Goal: Complete application form

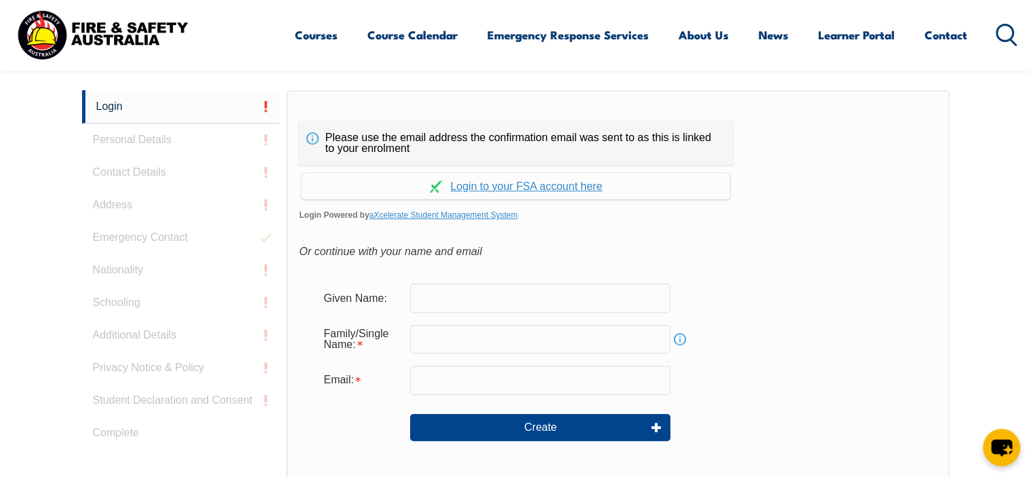
click at [500, 295] on input "text" at bounding box center [540, 297] width 260 height 28
type input "[PERSON_NAME]"
click at [472, 338] on input "text" at bounding box center [540, 339] width 260 height 28
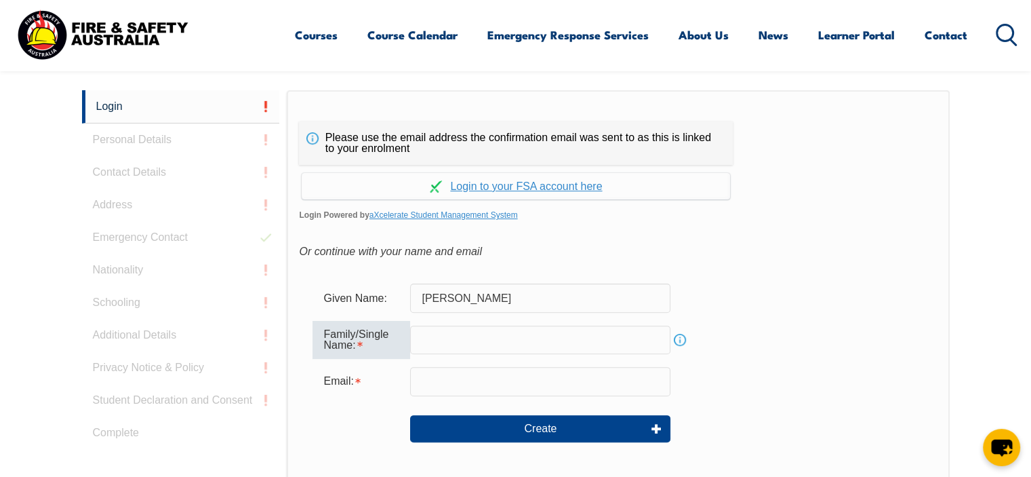
type input "[GEOGRAPHIC_DATA]"
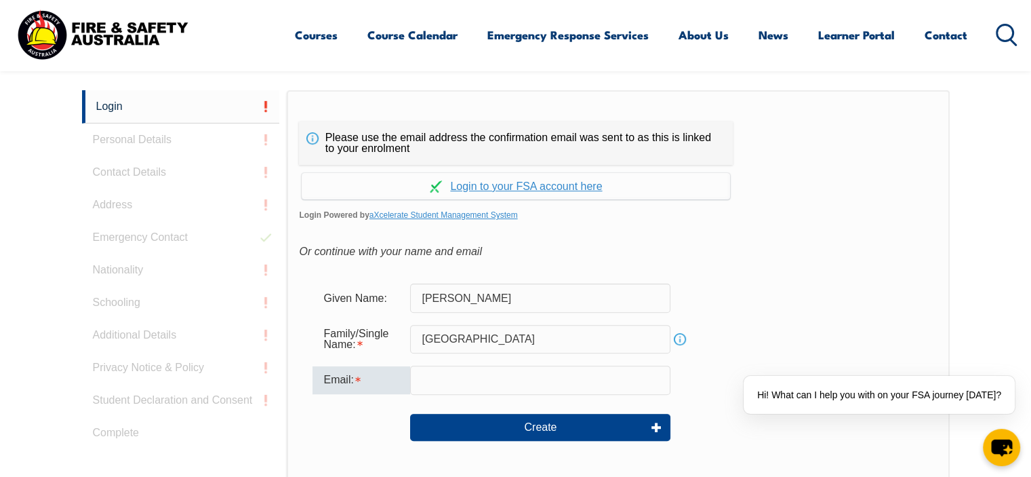
click at [475, 380] on input "email" at bounding box center [540, 379] width 260 height 28
type input "[PERSON_NAME][EMAIL_ADDRESS][PERSON_NAME][DOMAIN_NAME]"
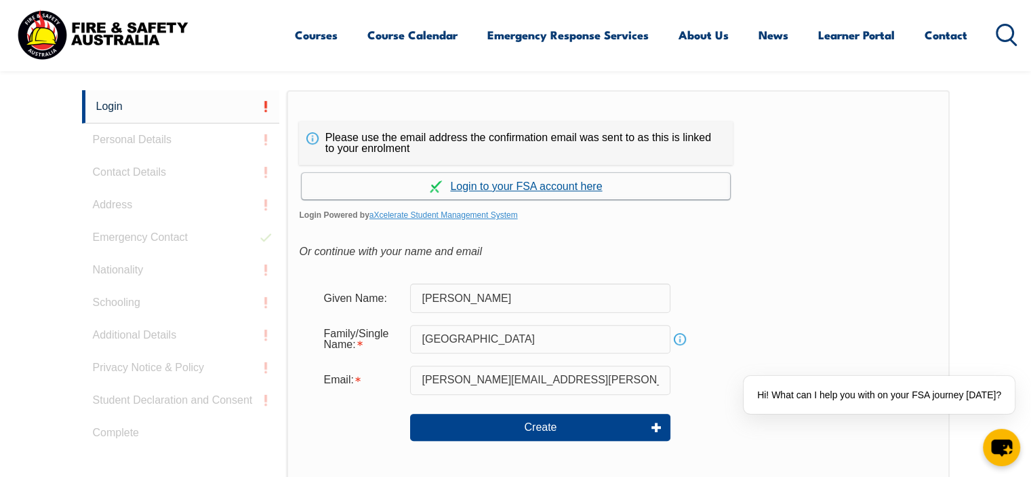
click at [515, 186] on link "Continue with aXcelerate" at bounding box center [516, 186] width 428 height 26
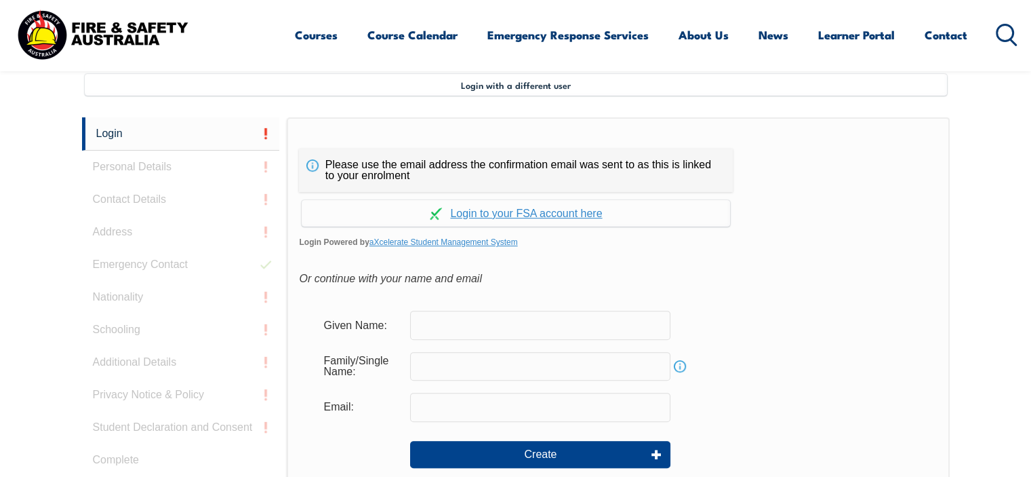
scroll to position [369, 0]
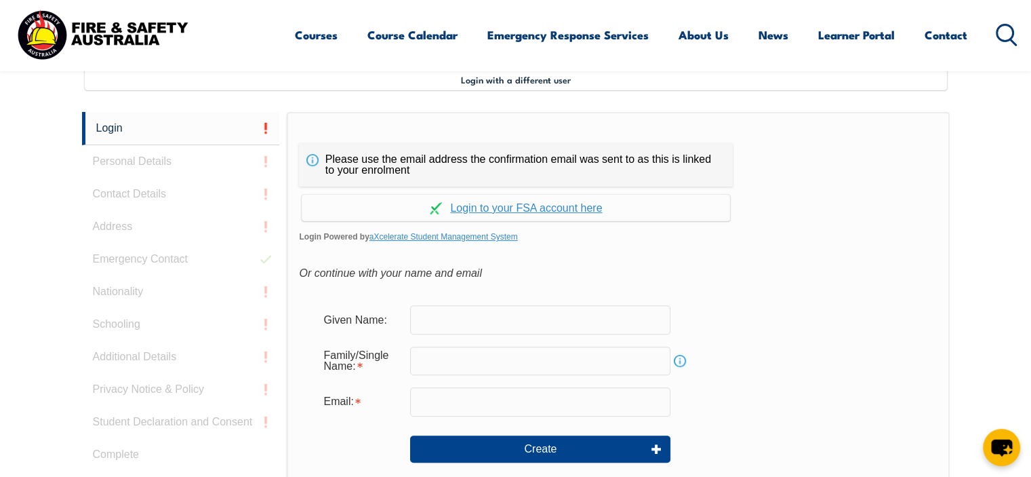
click at [442, 320] on input "text" at bounding box center [540, 319] width 260 height 28
type input "[PERSON_NAME]"
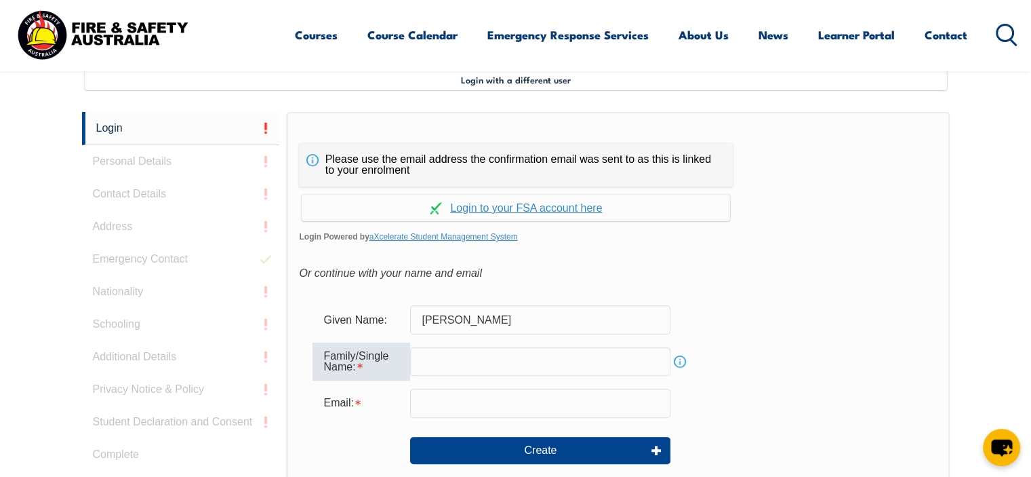
click at [493, 353] on input "text" at bounding box center [540, 361] width 260 height 28
type input "[GEOGRAPHIC_DATA]"
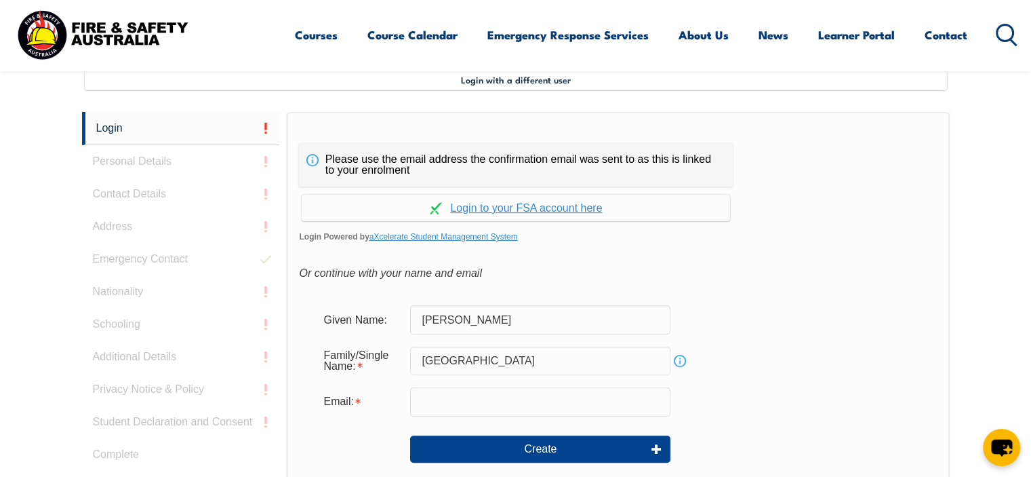
click at [499, 386] on form "Given Name: [PERSON_NAME] Family/Single Name: [PERSON_NAME] Info Email: Create" at bounding box center [618, 392] width 638 height 203
click at [492, 393] on input "email" at bounding box center [540, 401] width 260 height 28
type input "[PERSON_NAME][EMAIL_ADDRESS][PERSON_NAME][DOMAIN_NAME]"
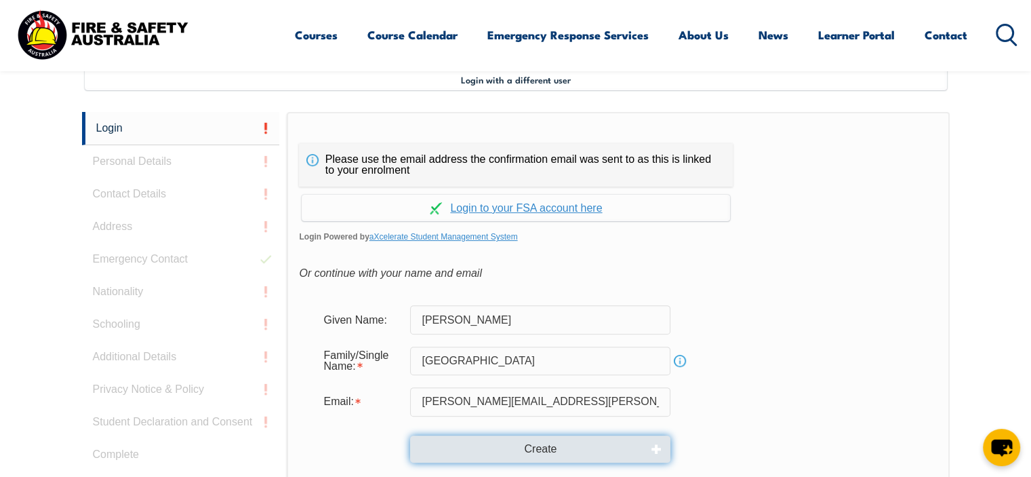
click at [541, 449] on button "Create" at bounding box center [540, 448] width 260 height 27
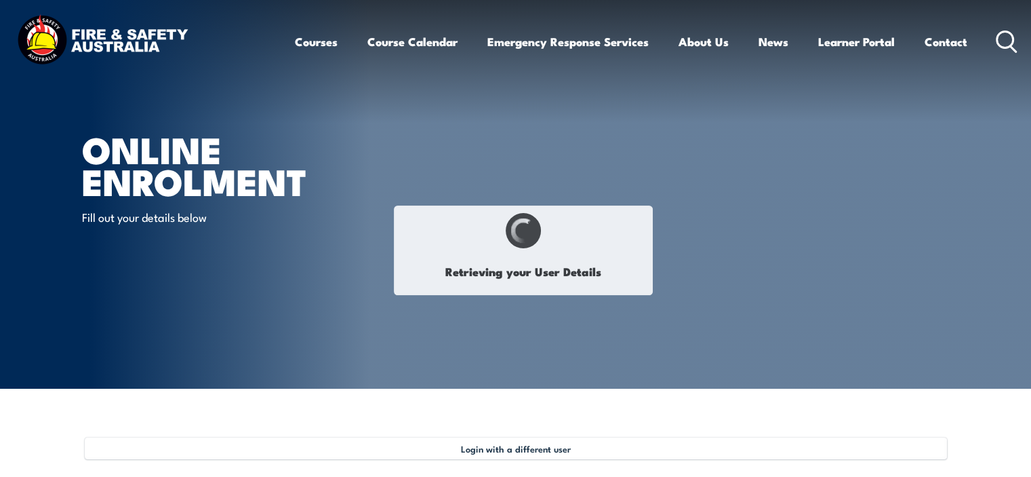
select select "Ms"
type input "[PERSON_NAME]"
type input "[GEOGRAPHIC_DATA]"
type input "July 14, 1983"
type input "DBG334YDB8"
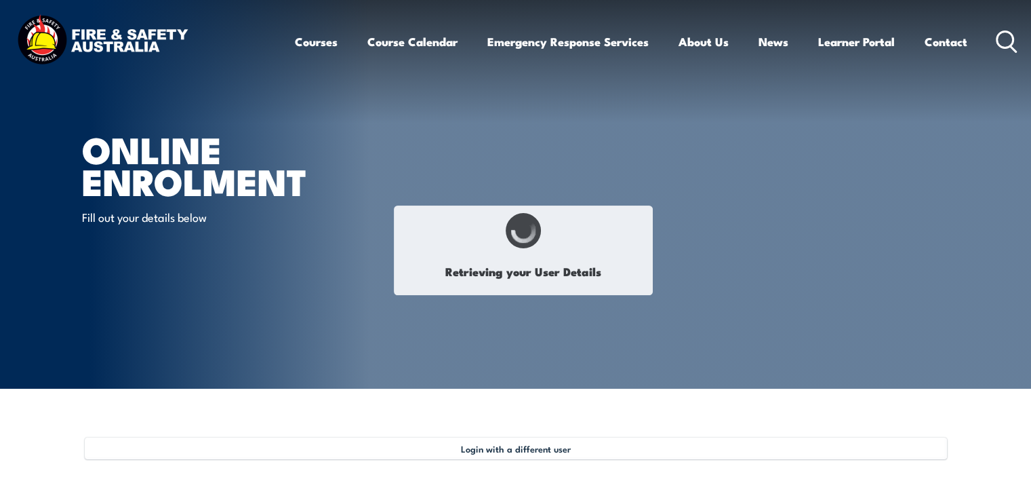
select select "F"
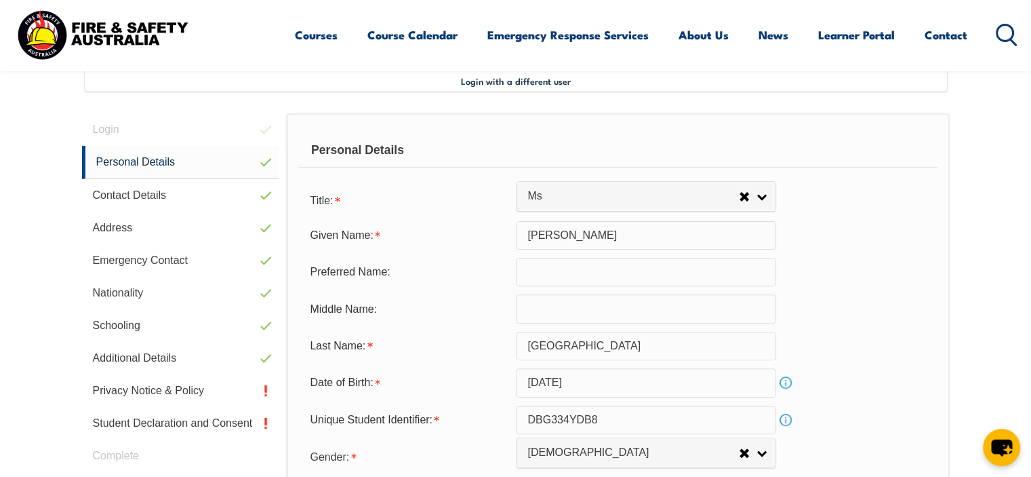
scroll to position [369, 0]
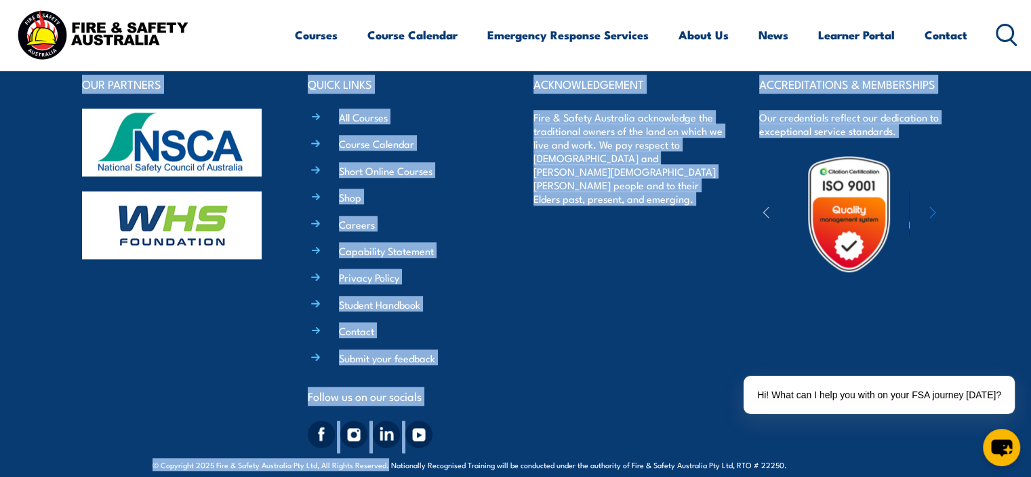
drag, startPoint x: 0, startPoint y: 0, endPoint x: 390, endPoint y: 482, distance: 620.3
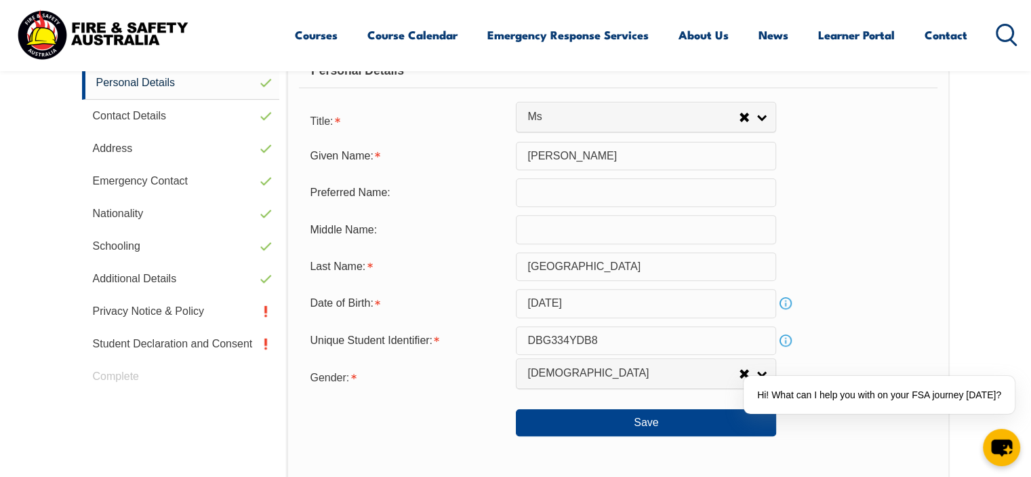
scroll to position [461, 0]
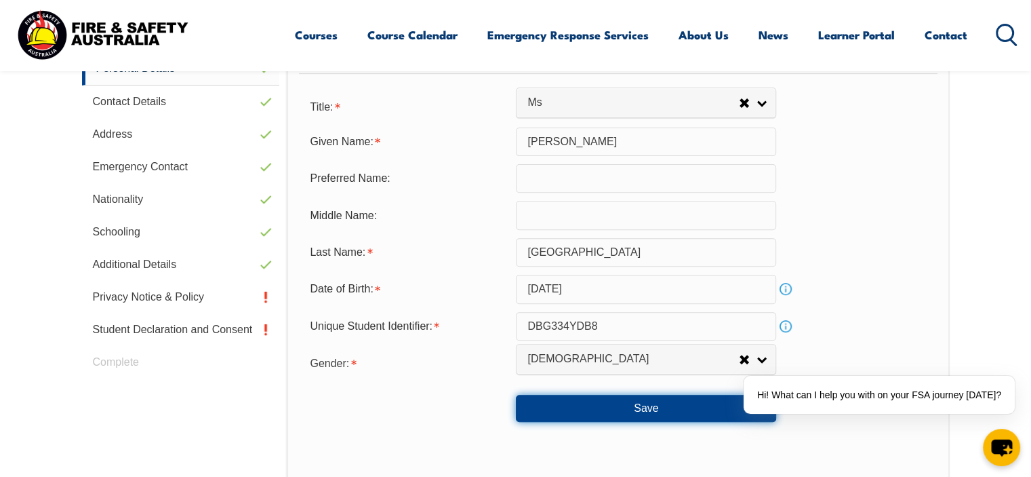
drag, startPoint x: 613, startPoint y: 403, endPoint x: 717, endPoint y: 315, distance: 135.6
click at [616, 404] on button "Save" at bounding box center [646, 408] width 260 height 27
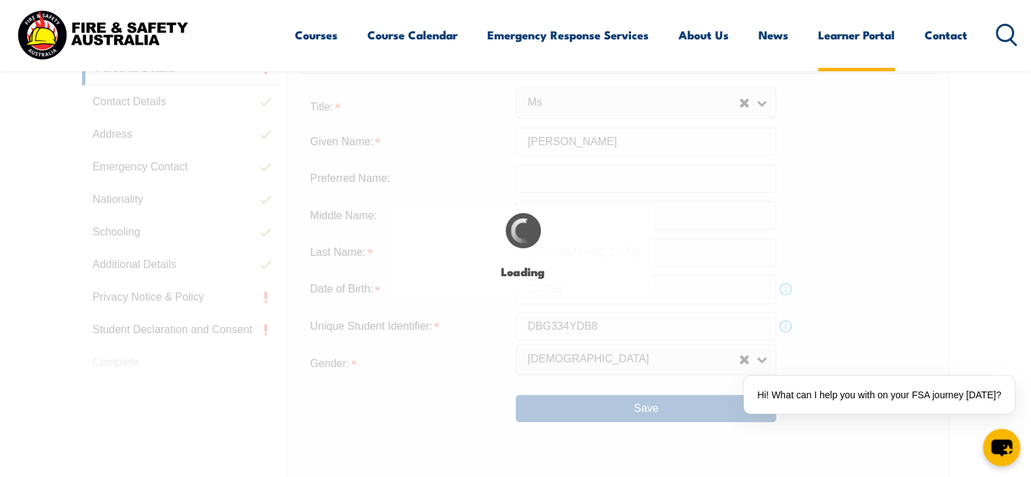
click at [861, 35] on link "Learner Portal" at bounding box center [856, 35] width 77 height 36
